Goal: Task Accomplishment & Management: Use online tool/utility

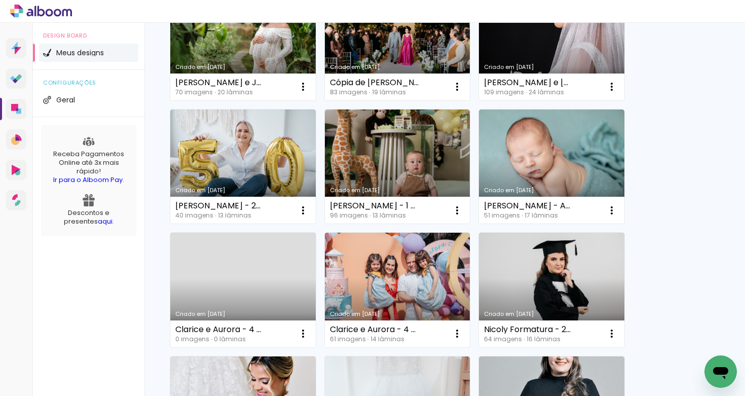
scroll to position [149, 0]
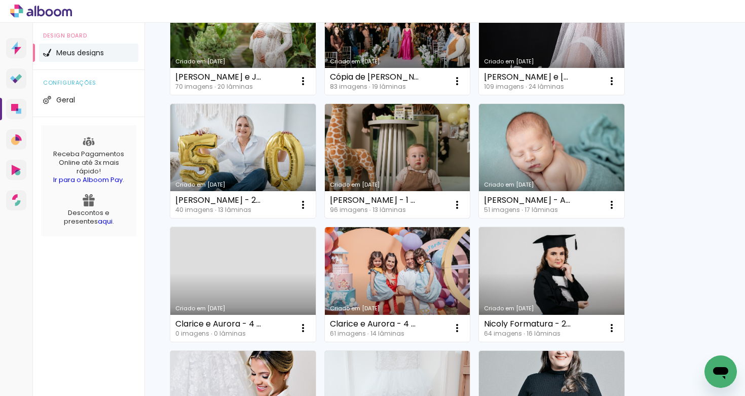
click at [422, 172] on link "Criado em [DATE]" at bounding box center [397, 161] width 145 height 115
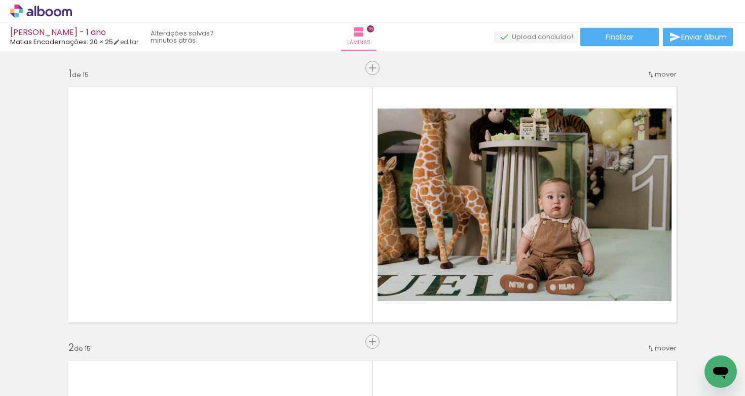
scroll to position [0, 94]
